Goal: Find specific page/section: Find specific page/section

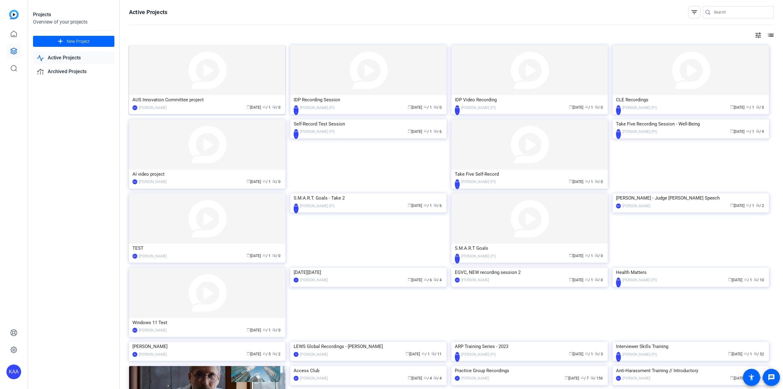
click at [182, 98] on div "AUS Innovation Committee project" at bounding box center [207, 99] width 150 height 9
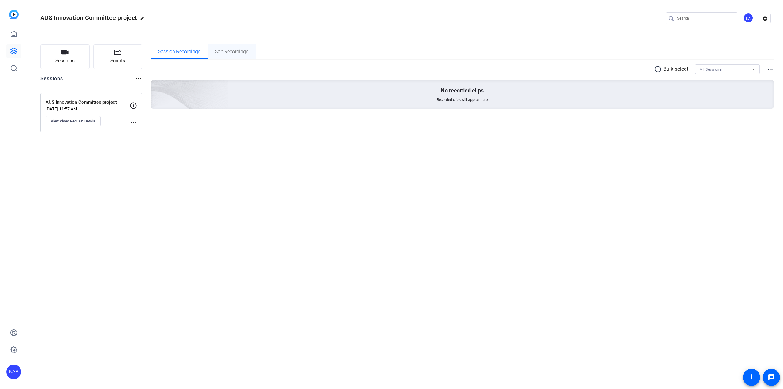
click at [226, 52] on span "Self Recordings" at bounding box center [231, 51] width 33 height 5
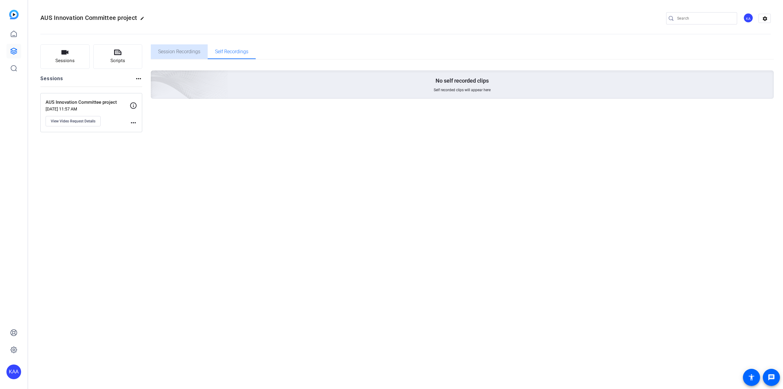
click at [190, 52] on span "Session Recordings" at bounding box center [179, 51] width 42 height 5
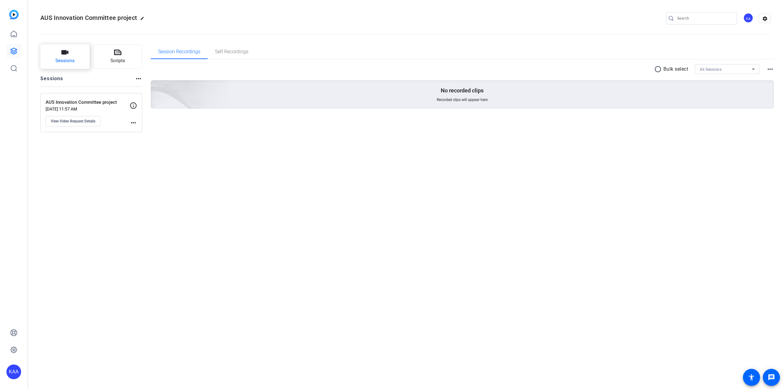
click at [64, 58] on span "Sessions" at bounding box center [64, 60] width 19 height 7
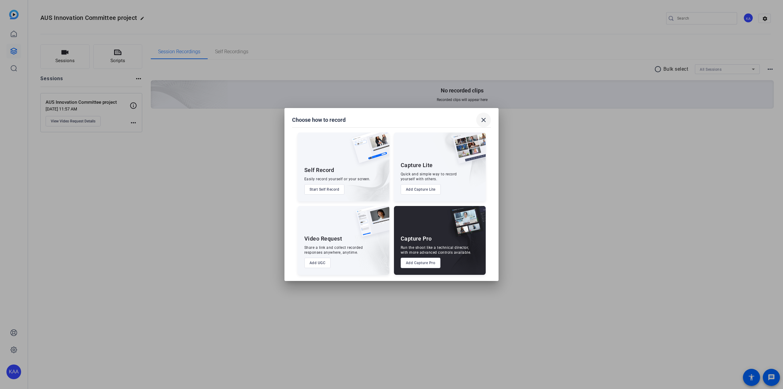
click at [480, 117] on mat-icon "close" at bounding box center [483, 119] width 7 height 7
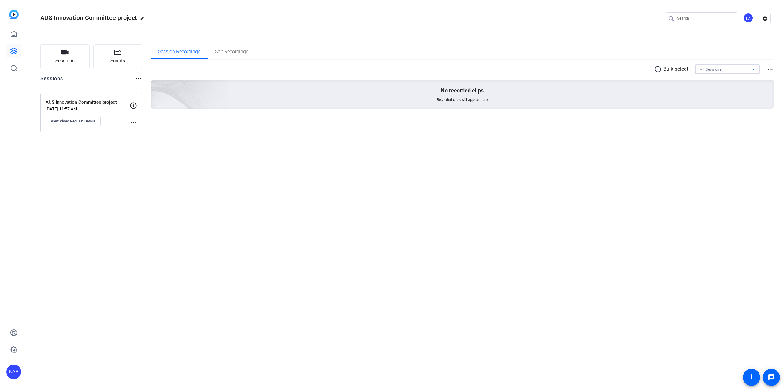
click at [735, 68] on div "All Sessions" at bounding box center [726, 69] width 52 height 8
click at [732, 92] on span "AUS Innovation Committee project" at bounding box center [727, 90] width 55 height 7
click at [767, 68] on mat-icon "more_horiz" at bounding box center [770, 70] width 7 height 7
click at [752, 80] on span "View Archived Clips" at bounding box center [751, 78] width 35 height 7
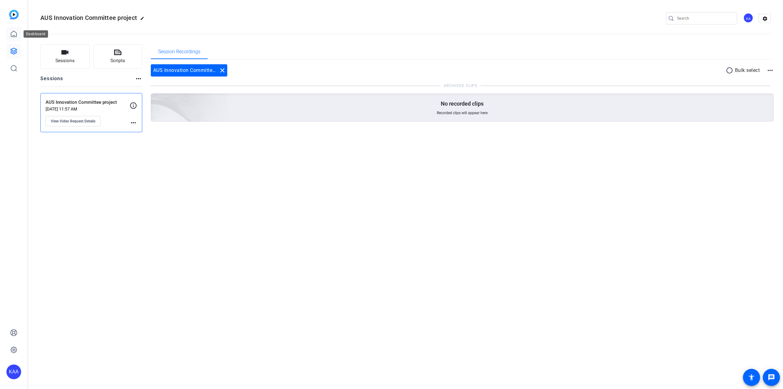
click at [14, 32] on icon at bounding box center [14, 34] width 6 height 6
